Goal: Task Accomplishment & Management: Manage account settings

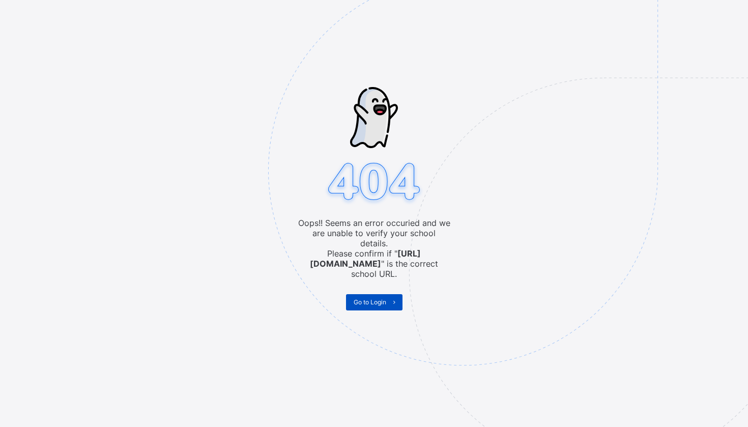
click at [381, 298] on span "Go to Login" at bounding box center [370, 302] width 33 height 8
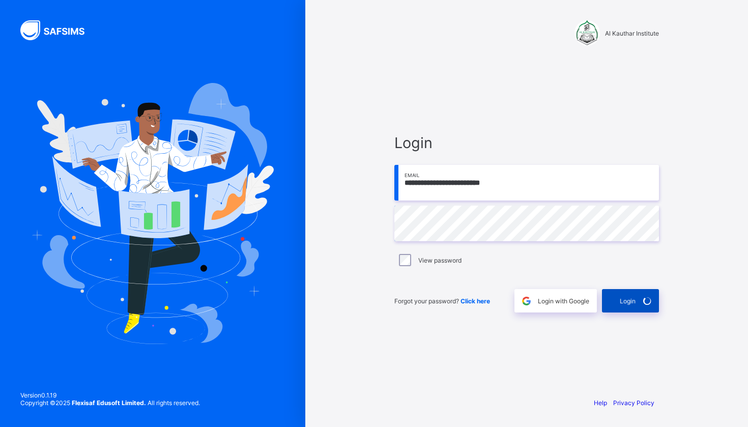
click at [637, 302] on div "Login" at bounding box center [630, 300] width 57 height 23
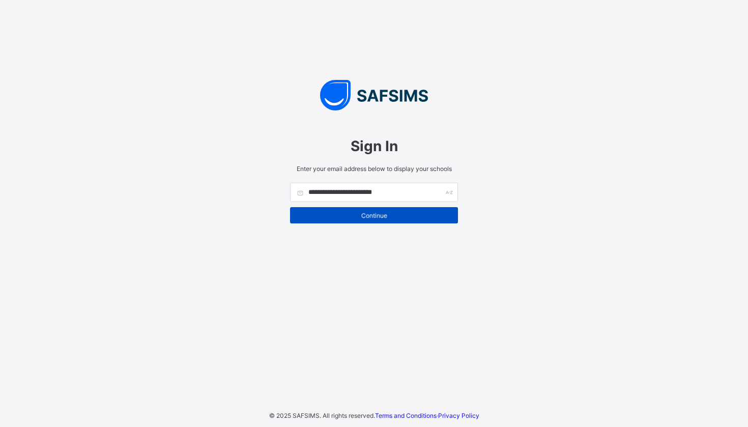
click at [407, 214] on span "Continue" at bounding box center [374, 216] width 153 height 8
